Goal: Task Accomplishment & Management: Manage account settings

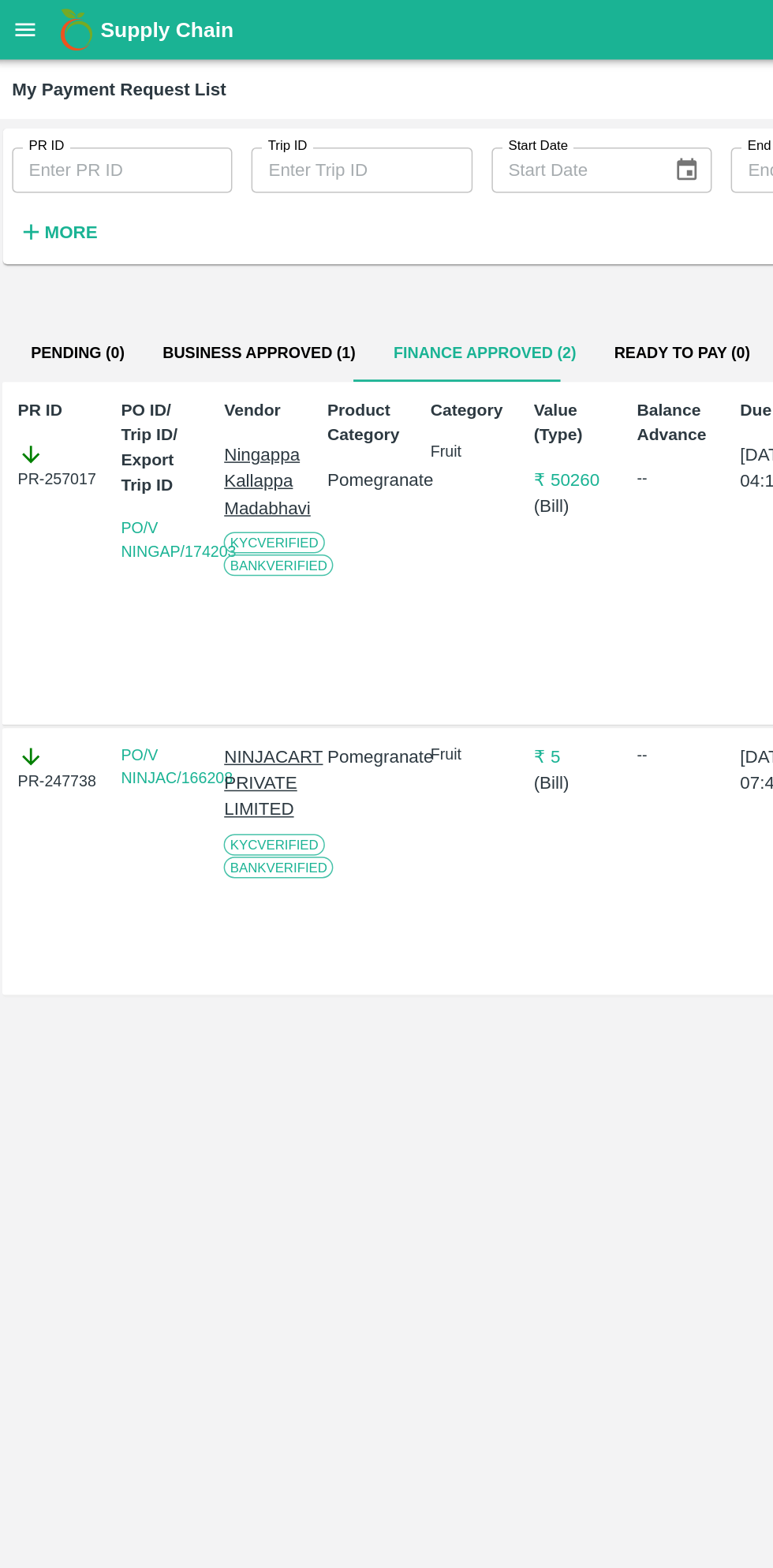
click at [30, 32] on button "open drawer" at bounding box center [21, 20] width 36 height 36
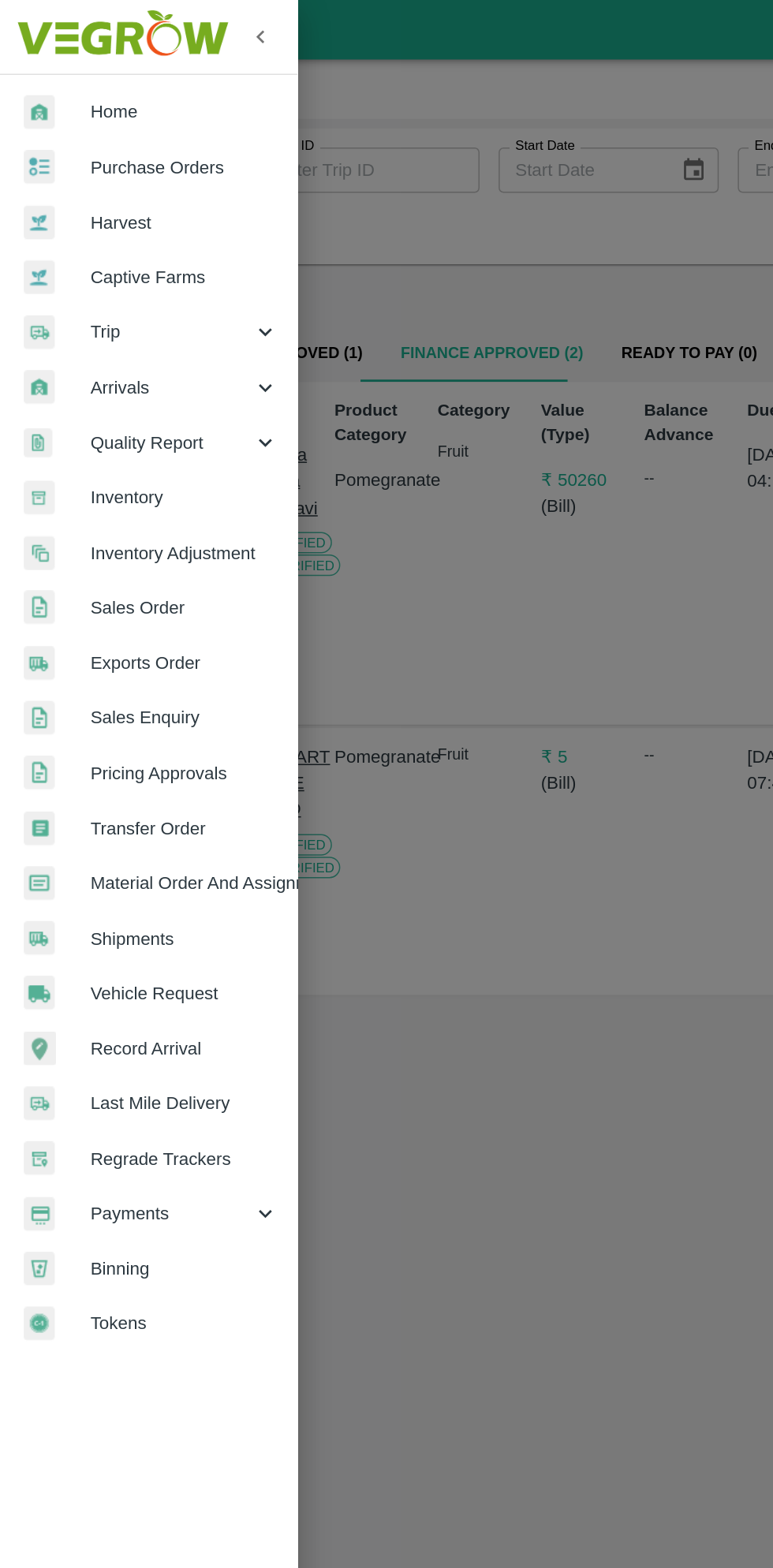
click at [111, 806] on span "Payments" at bounding box center [113, 803] width 107 height 17
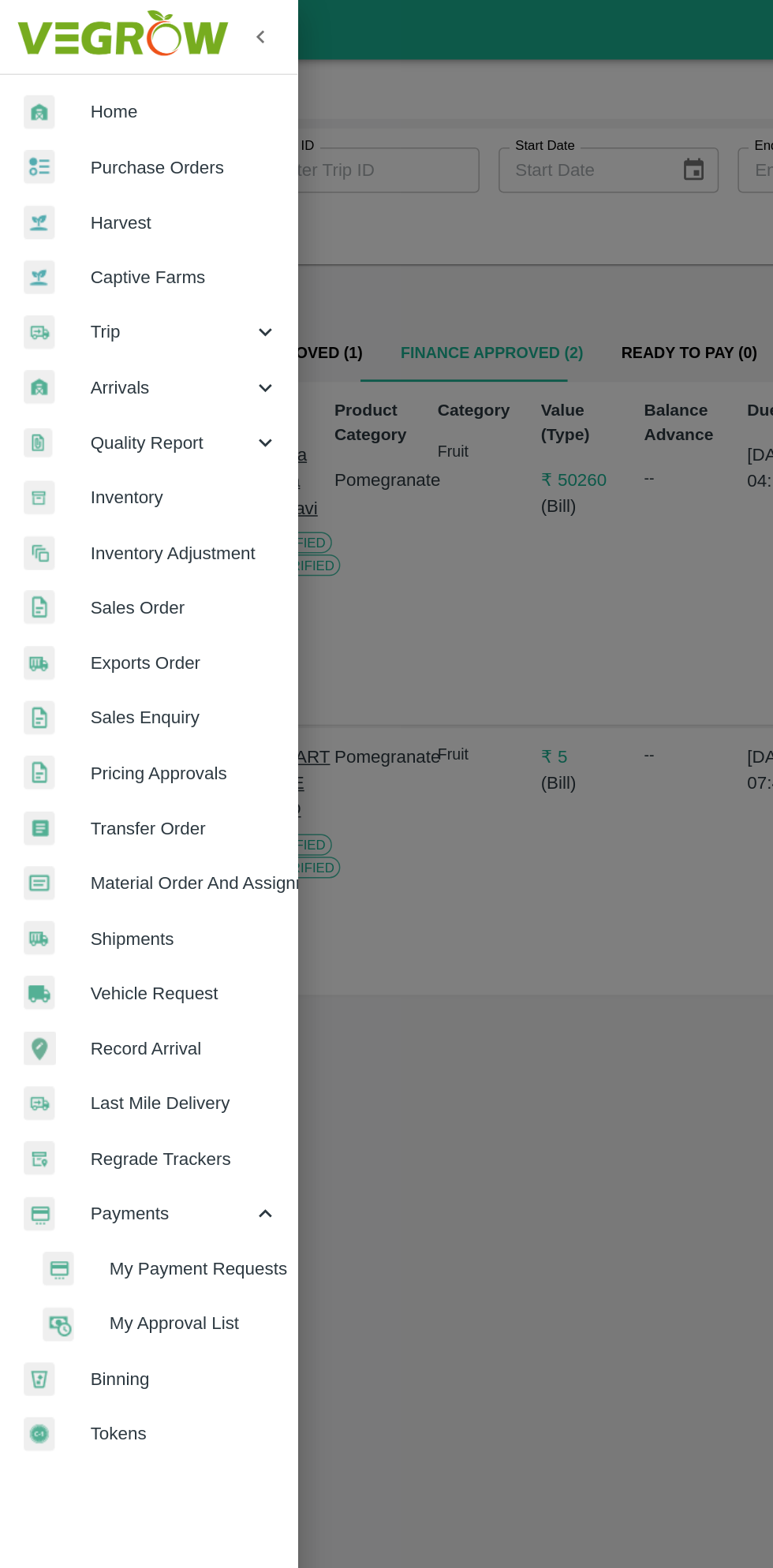
click at [129, 834] on span "My Payment Requests" at bounding box center [129, 840] width 112 height 17
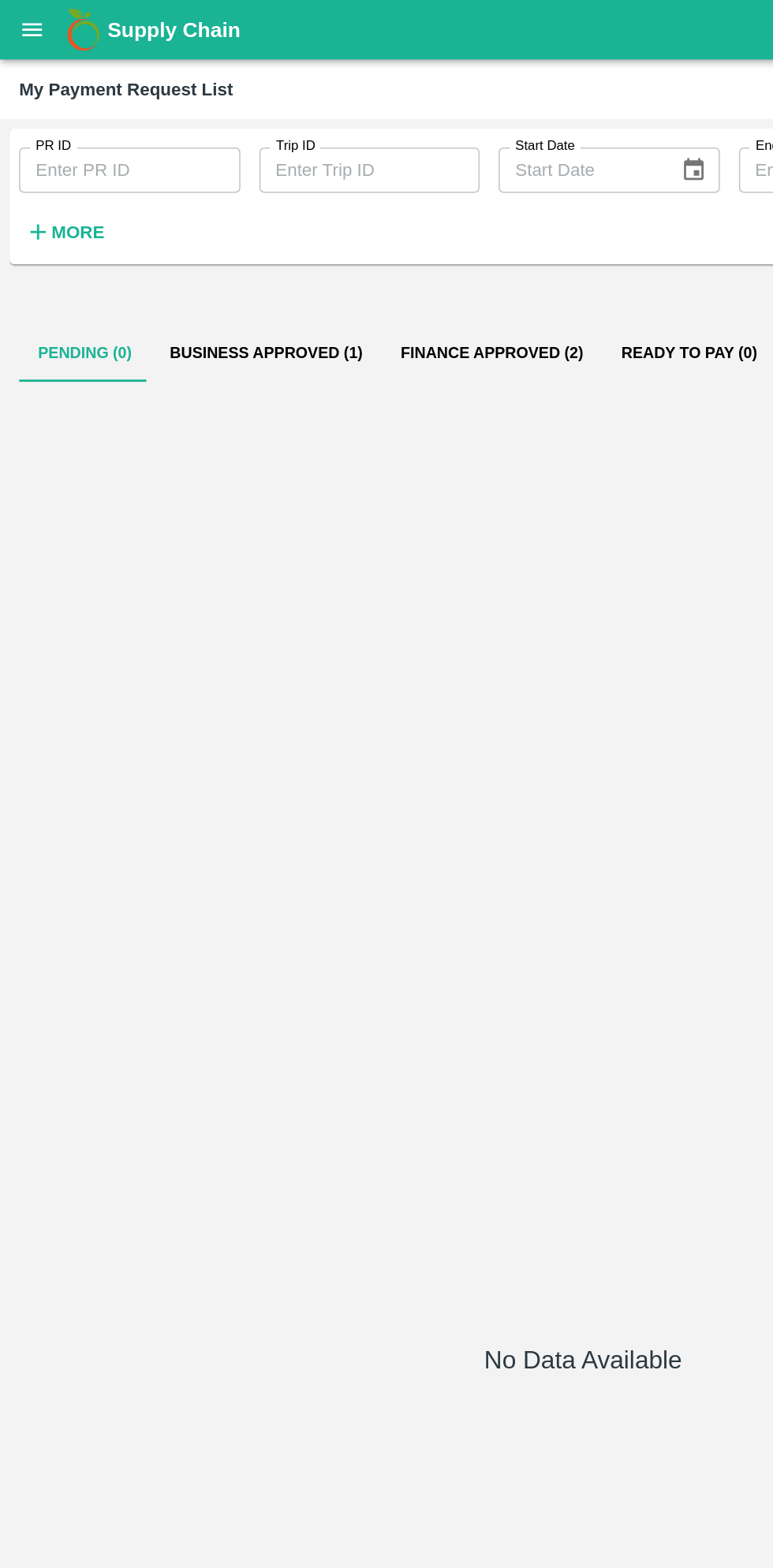
click at [178, 238] on button "Business Approved (1)" at bounding box center [176, 234] width 153 height 38
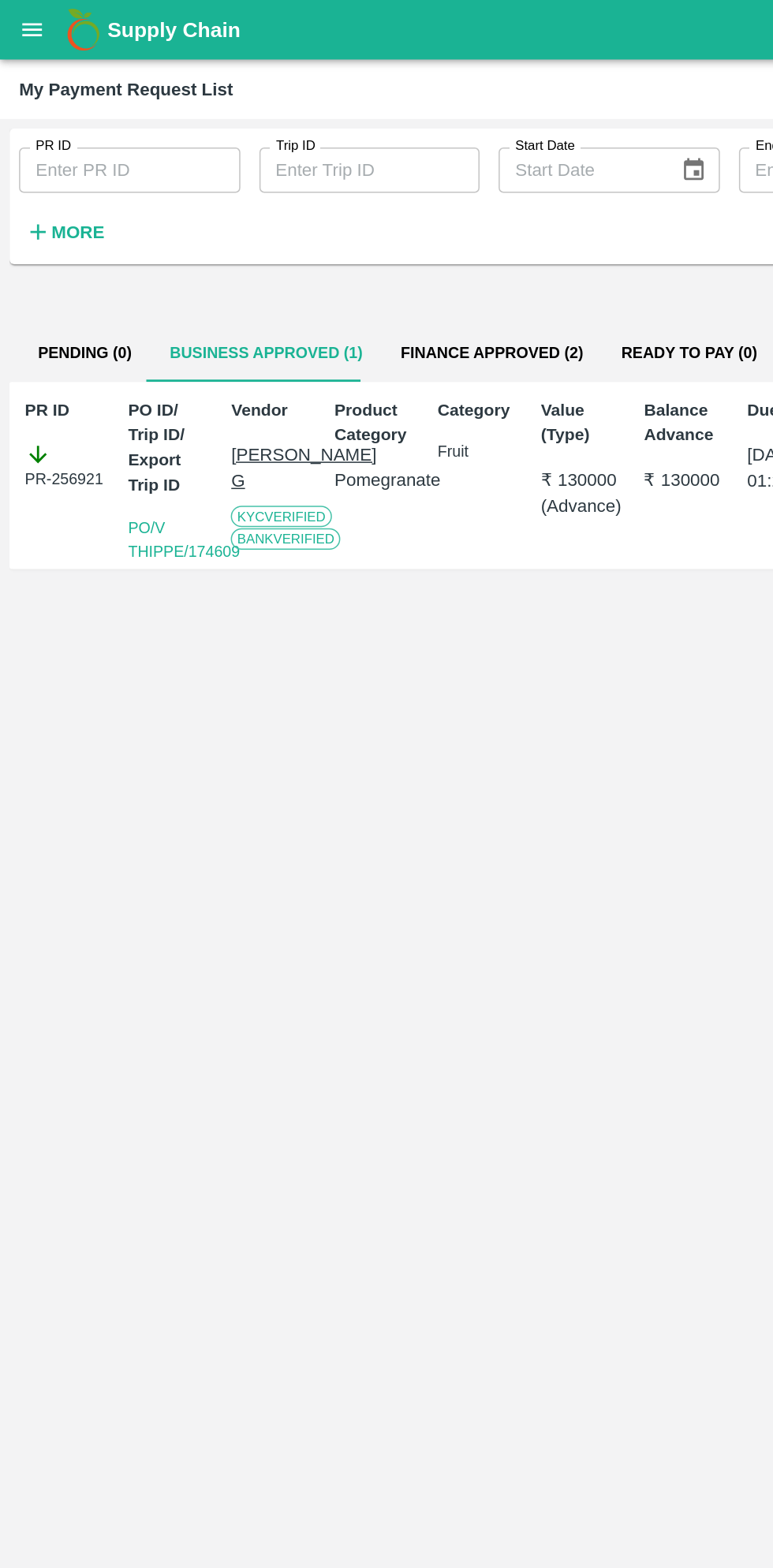
click at [316, 250] on button "Finance Approved (2)" at bounding box center [326, 234] width 146 height 38
